Goal: Information Seeking & Learning: Learn about a topic

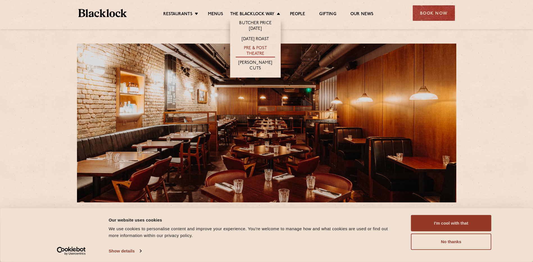
click at [256, 50] on link "Pre & Post Theatre" at bounding box center [255, 52] width 39 height 12
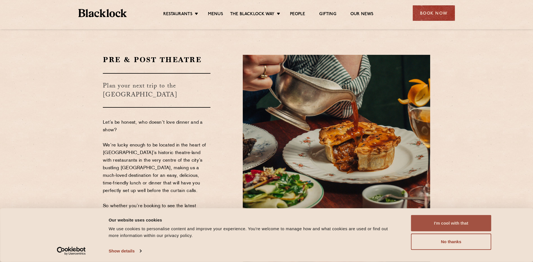
click at [450, 224] on button "I'm cool with that" at bounding box center [451, 223] width 80 height 16
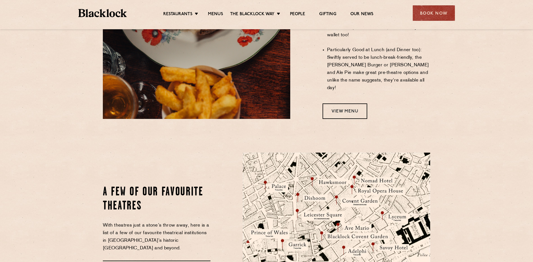
scroll to position [484, 0]
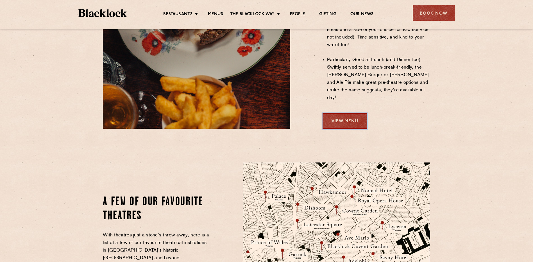
click at [360, 113] on link "View Menu" at bounding box center [345, 120] width 45 height 15
